Goal: Transaction & Acquisition: Purchase product/service

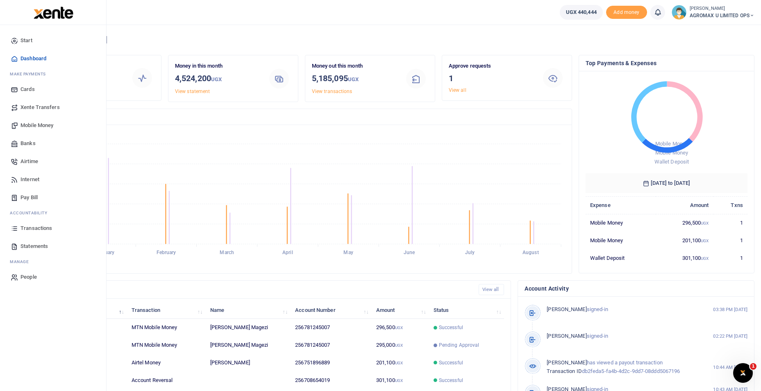
click at [41, 126] on span "Mobile Money" at bounding box center [36, 125] width 33 height 8
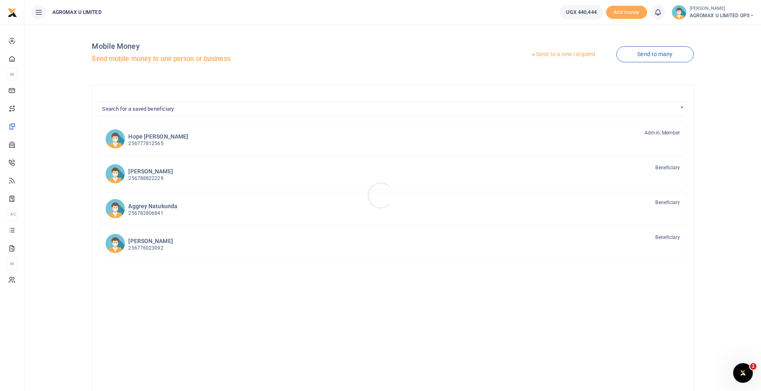
click at [558, 54] on div at bounding box center [380, 195] width 761 height 391
click at [564, 54] on link "Send to a new recipient" at bounding box center [562, 54] width 107 height 15
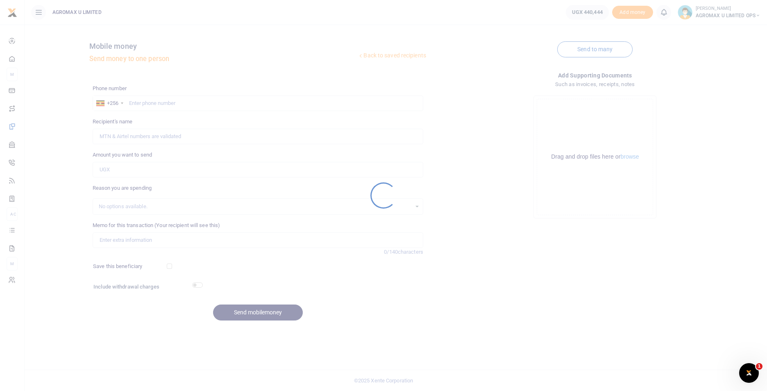
click at [160, 104] on div at bounding box center [383, 195] width 767 height 391
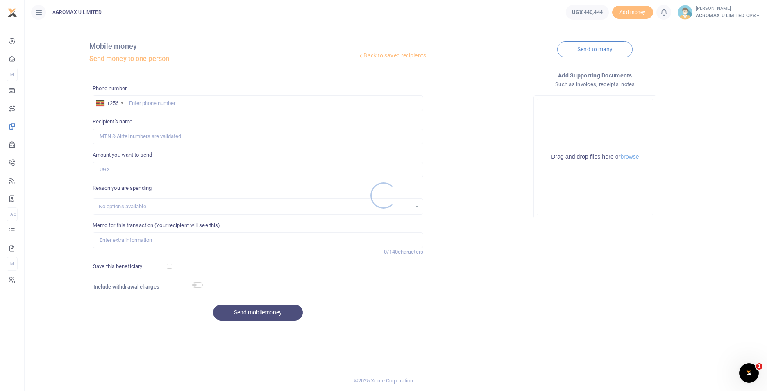
click at [132, 102] on div at bounding box center [383, 195] width 767 height 391
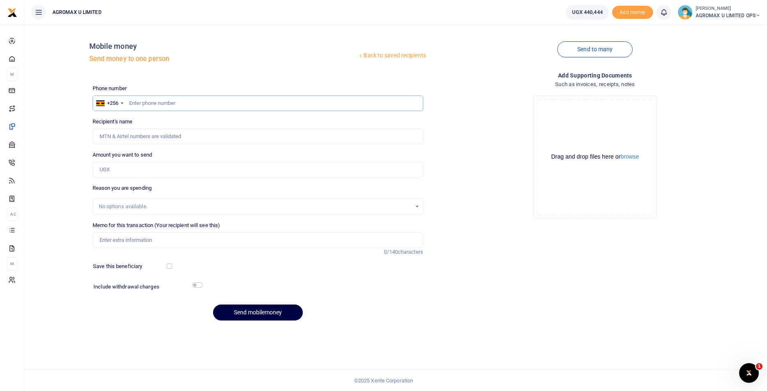
click at [143, 102] on input "text" at bounding box center [258, 103] width 331 height 16
type input "762611303"
type input "[PERSON_NAME] Can Opite Kene"
type input "762611303"
click at [130, 171] on input "Amount you want to send" at bounding box center [258, 170] width 331 height 16
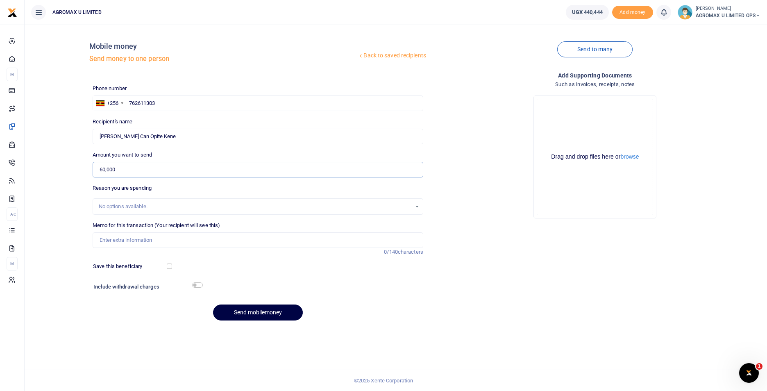
type input "60,000"
click at [151, 247] on input "Memo for this transaction (Your recipient will see this)" at bounding box center [258, 240] width 331 height 16
type input "g"
type input "gulu compound slashing"
click at [199, 283] on input "checkbox" at bounding box center [197, 284] width 11 height 5
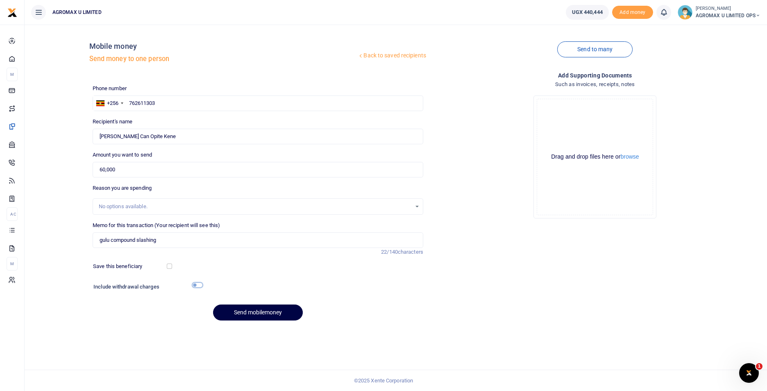
checkbox input "true"
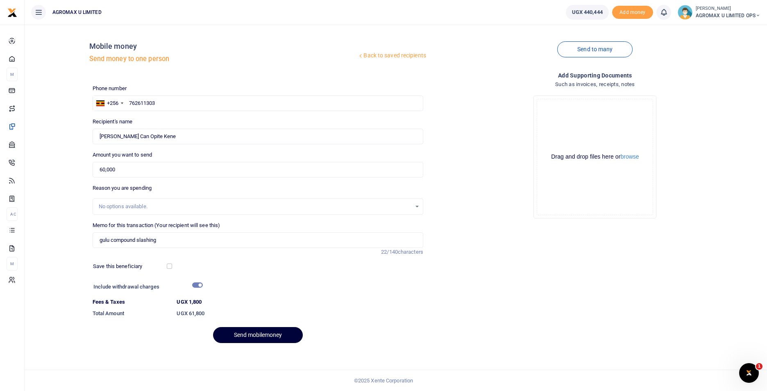
click at [270, 330] on button "Send mobilemoney" at bounding box center [258, 335] width 90 height 16
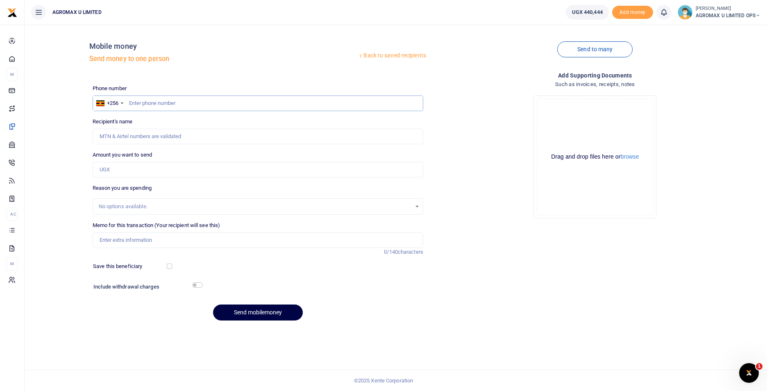
click at [138, 101] on input "text" at bounding box center [258, 103] width 331 height 16
click at [147, 102] on input "text" at bounding box center [258, 103] width 331 height 16
type input "765480659"
type input "[PERSON_NAME]"
type input "765480659"
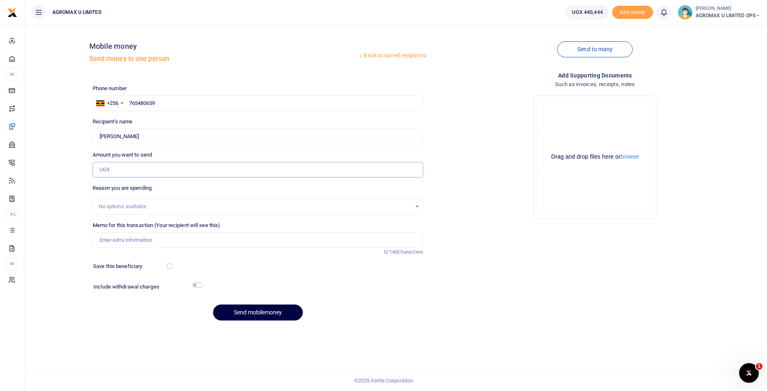
click at [125, 172] on input "Amount you want to send" at bounding box center [258, 170] width 331 height 16
